Goal: Task Accomplishment & Management: Manage account settings

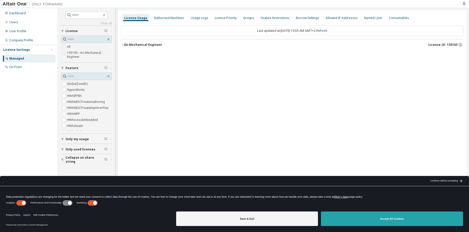
click at [389, 217] on button "Accept All Cookies" at bounding box center [392, 219] width 142 height 15
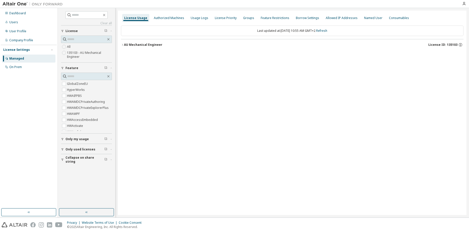
click at [461, 5] on div at bounding box center [464, 4] width 10 height 4
click at [462, 5] on icon "button" at bounding box center [464, 4] width 4 height 4
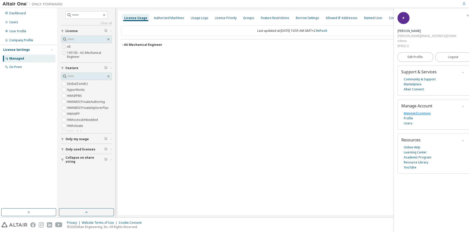
click at [419, 111] on link "Managed Licenses" at bounding box center [416, 113] width 27 height 5
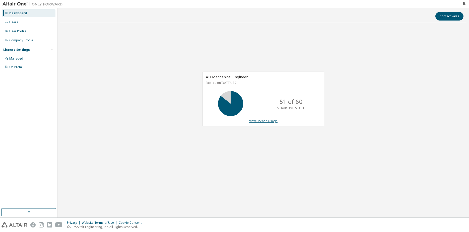
click at [262, 123] on link "View License Usage" at bounding box center [263, 121] width 28 height 4
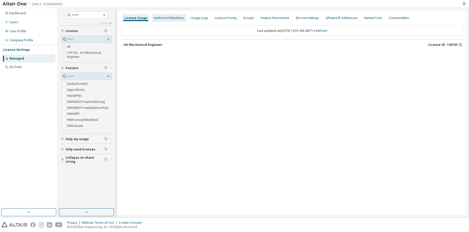
click at [173, 18] on div "Authorized Machines" at bounding box center [169, 18] width 30 height 4
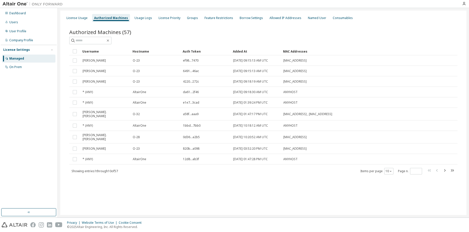
click at [83, 22] on div "License Usage Authorized Machines Usage Logs License Priority Groups Feature Re…" at bounding box center [263, 18] width 400 height 9
click at [84, 18] on div "License Usage" at bounding box center [76, 18] width 21 height 4
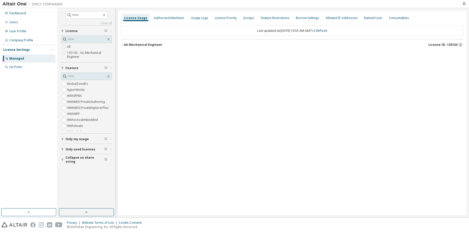
click at [126, 44] on div "AU Mechanical Engineer" at bounding box center [143, 45] width 38 height 4
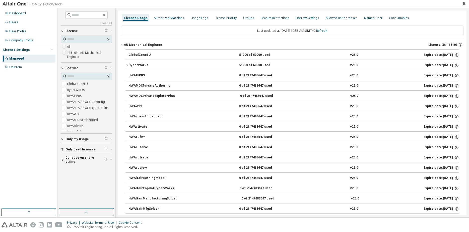
click at [128, 55] on icon "button" at bounding box center [126, 55] width 3 height 3
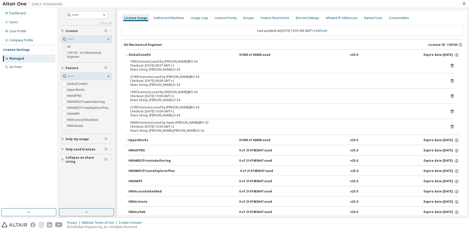
click at [450, 128] on icon at bounding box center [451, 127] width 3 height 4
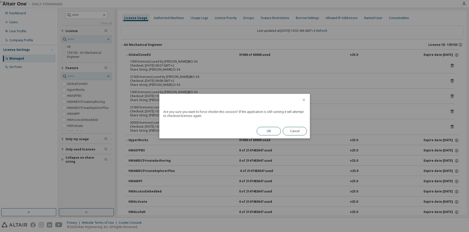
click at [265, 131] on button "OK" at bounding box center [268, 131] width 24 height 9
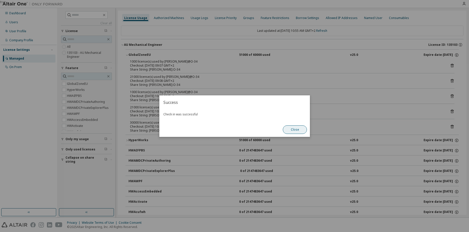
click at [302, 132] on button "Close" at bounding box center [295, 130] width 24 height 9
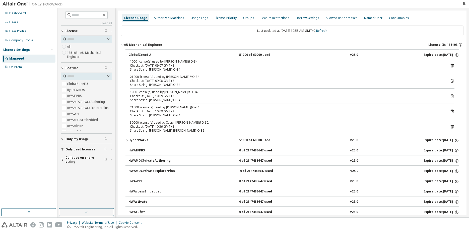
click at [128, 140] on div "HyperWorks" at bounding box center [150, 140] width 45 height 5
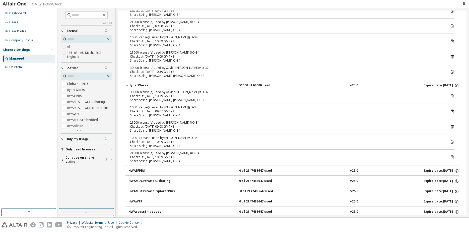
scroll to position [77, 0]
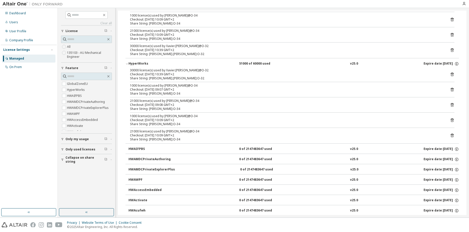
click at [450, 75] on icon at bounding box center [451, 75] width 3 height 4
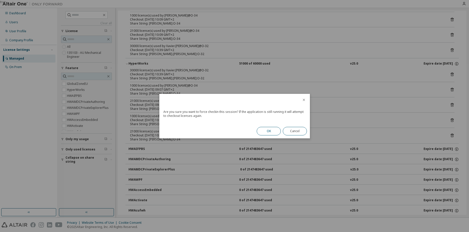
click at [267, 134] on button "OK" at bounding box center [268, 131] width 24 height 9
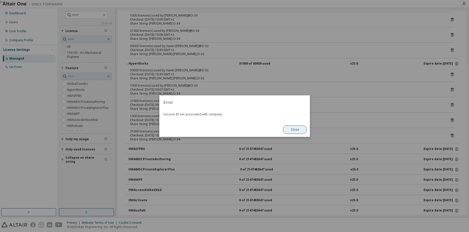
click at [293, 130] on button "Close" at bounding box center [295, 130] width 24 height 9
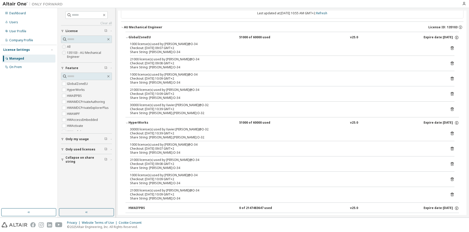
scroll to position [0, 0]
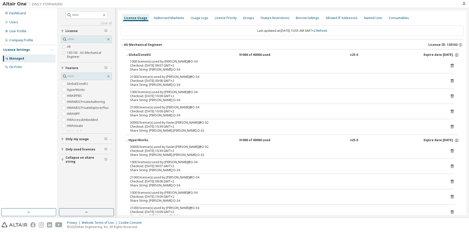
click at [449, 151] on icon at bounding box center [451, 151] width 5 height 5
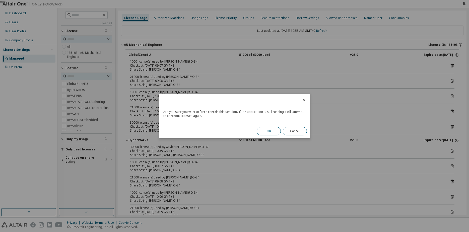
click at [266, 129] on button "OK" at bounding box center [268, 131] width 24 height 9
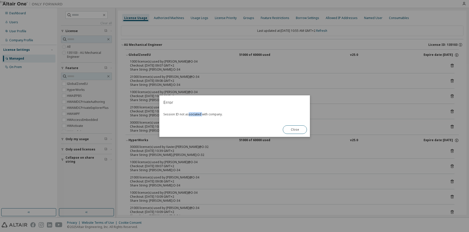
drag, startPoint x: 187, startPoint y: 114, endPoint x: 216, endPoint y: 118, distance: 29.3
click at [203, 115] on div "Session ID not associated with company." at bounding box center [234, 116] width 150 height 13
click at [298, 128] on button "Close" at bounding box center [295, 130] width 24 height 9
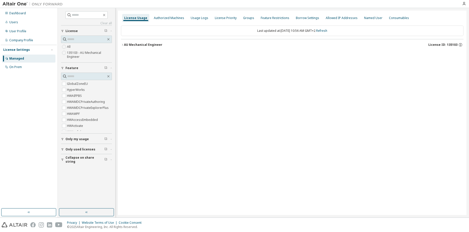
click at [127, 45] on div "AU Mechanical Engineer" at bounding box center [143, 45] width 38 height 4
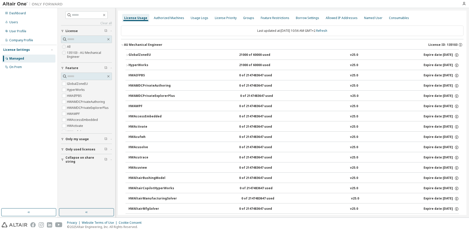
click at [127, 56] on icon "button" at bounding box center [126, 55] width 3 height 3
